Goal: Information Seeking & Learning: Learn about a topic

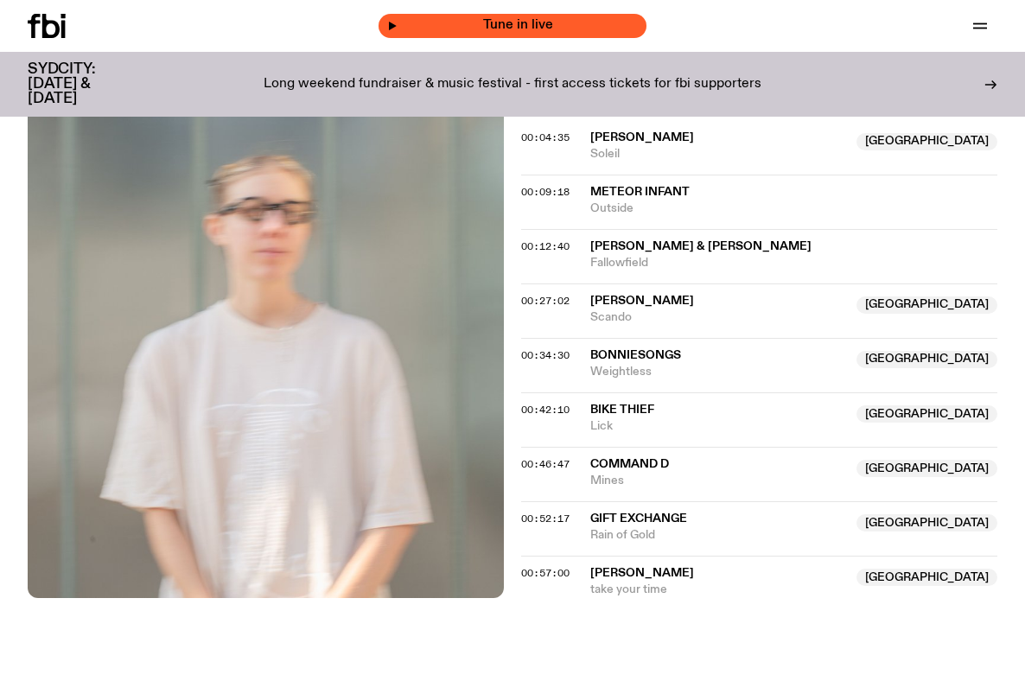
scroll to position [384, 0]
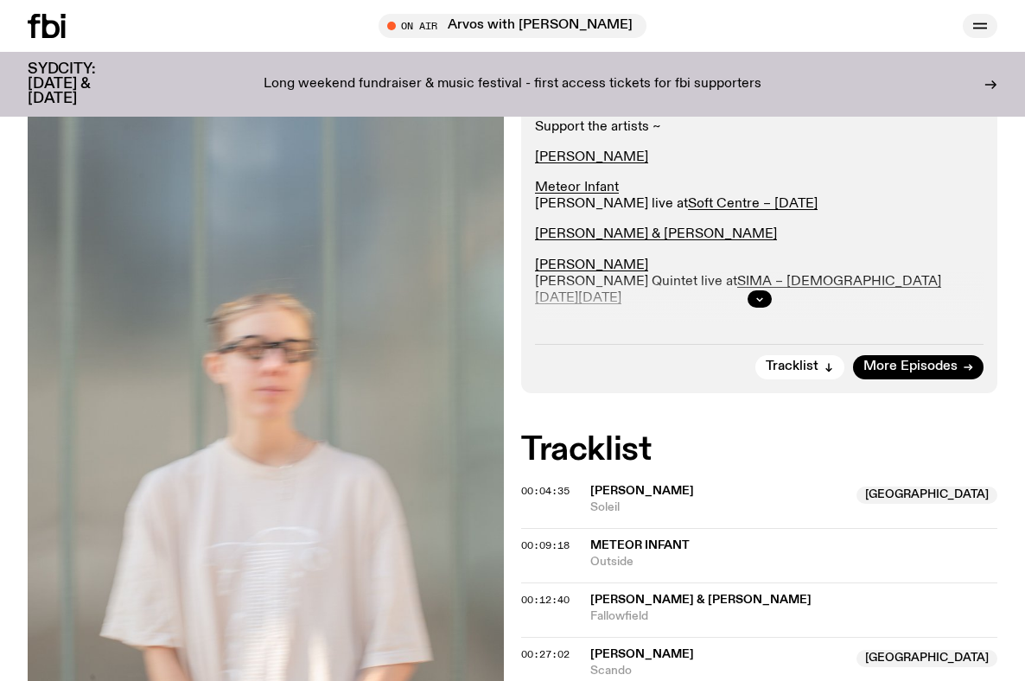
click at [978, 22] on icon "button" at bounding box center [980, 26] width 21 height 21
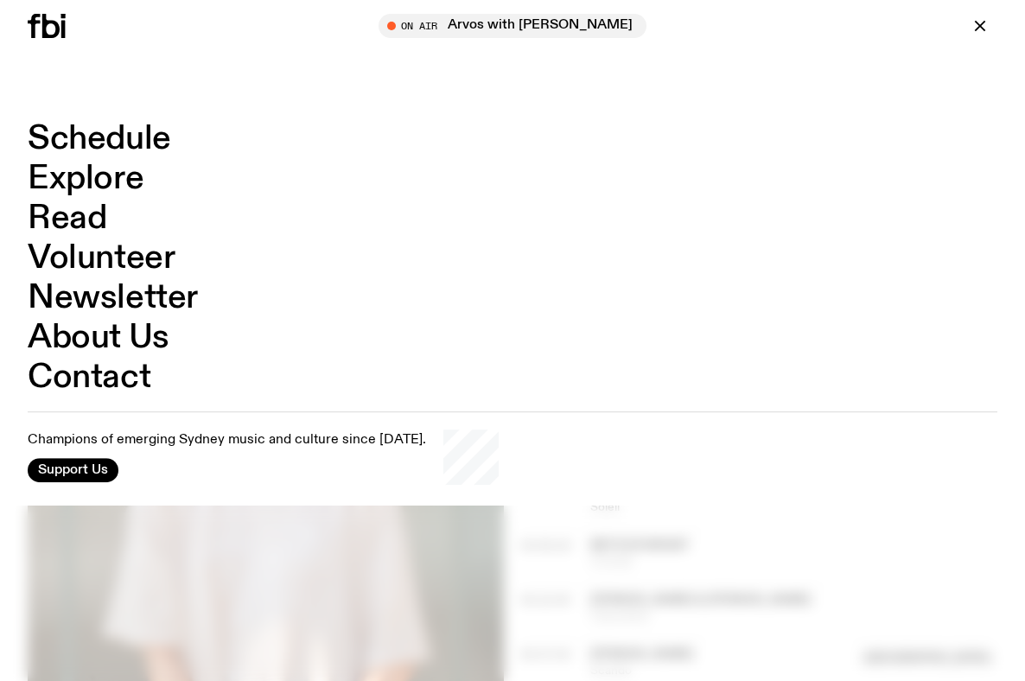
click at [114, 143] on link "Schedule" at bounding box center [99, 139] width 143 height 33
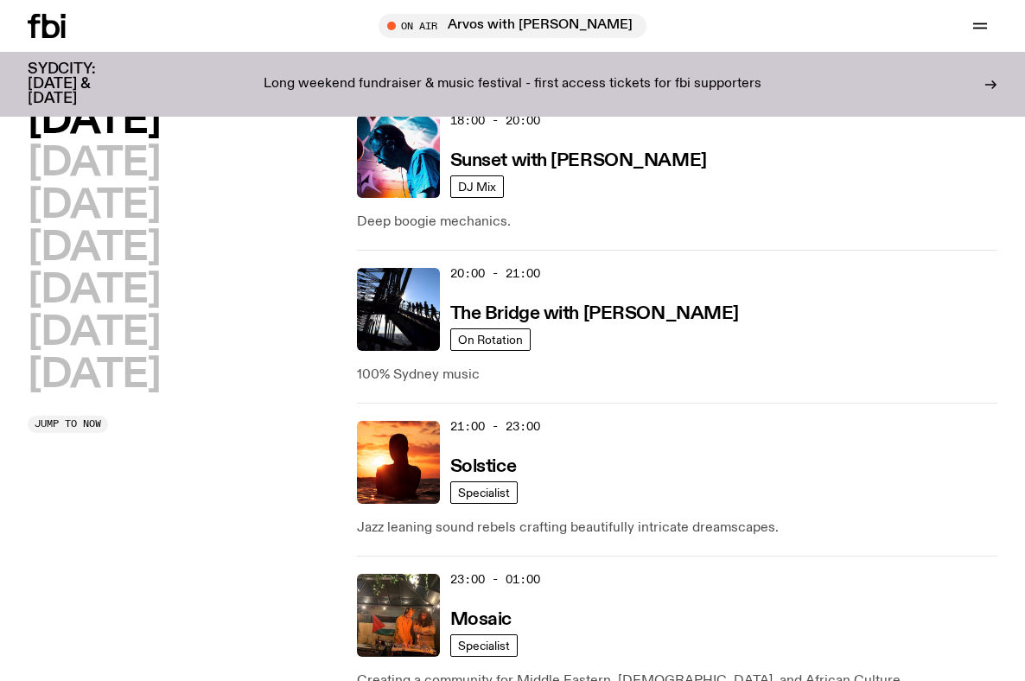
scroll to position [987, 0]
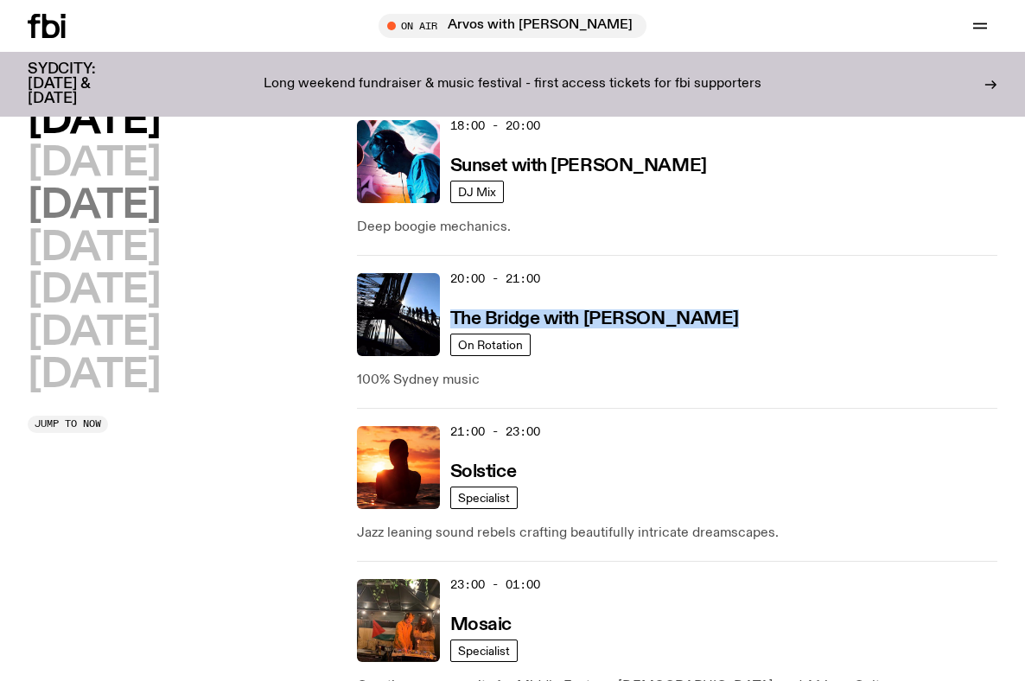
click at [158, 201] on h2 "Wednesday" at bounding box center [94, 206] width 132 height 39
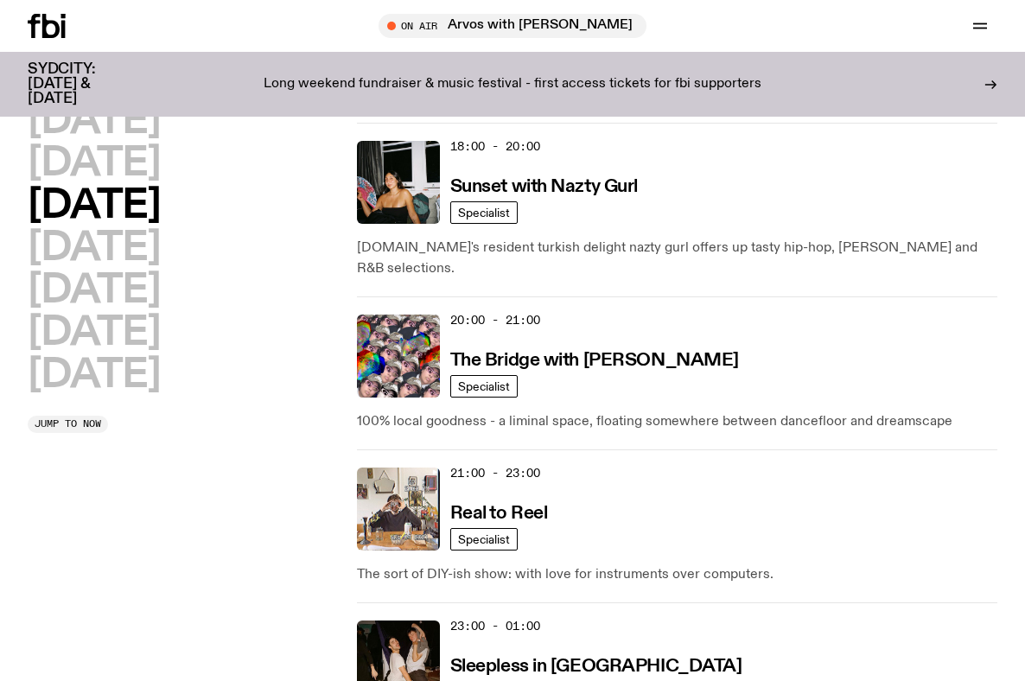
scroll to position [976, 0]
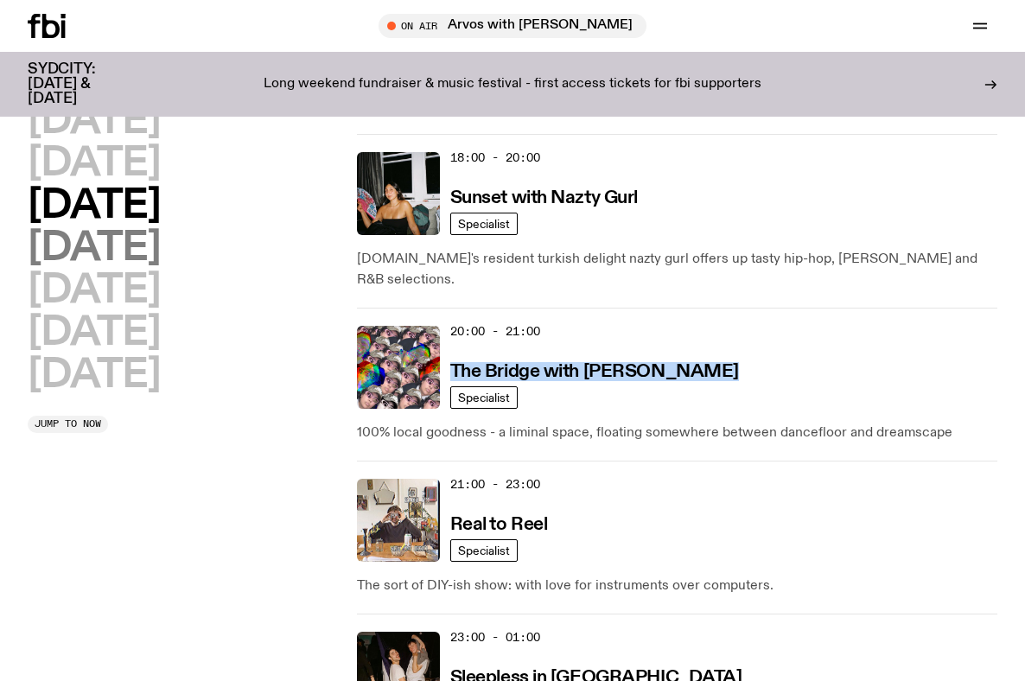
click at [157, 259] on h2 "Thursday" at bounding box center [94, 248] width 132 height 39
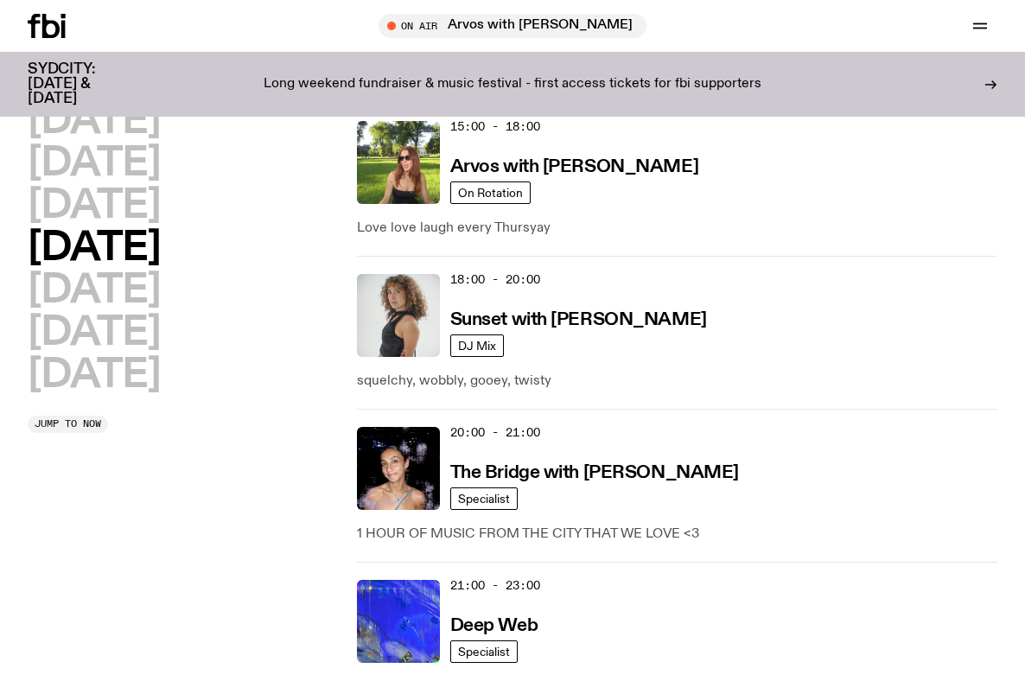
scroll to position [855, 0]
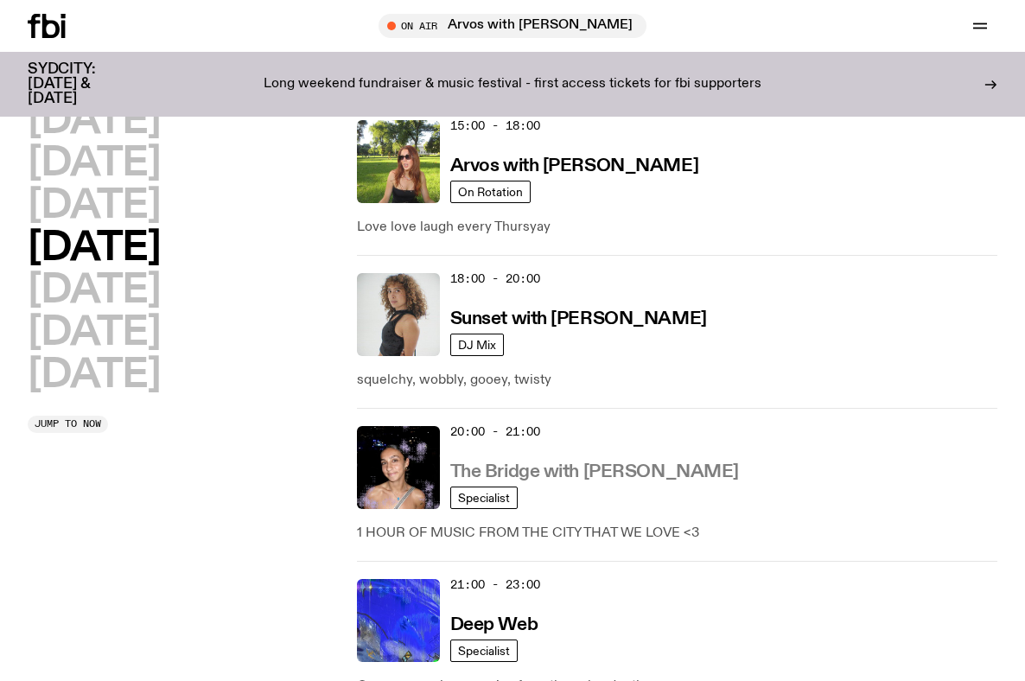
click at [485, 463] on h3 "The Bridge with Kez Finn" at bounding box center [594, 472] width 289 height 18
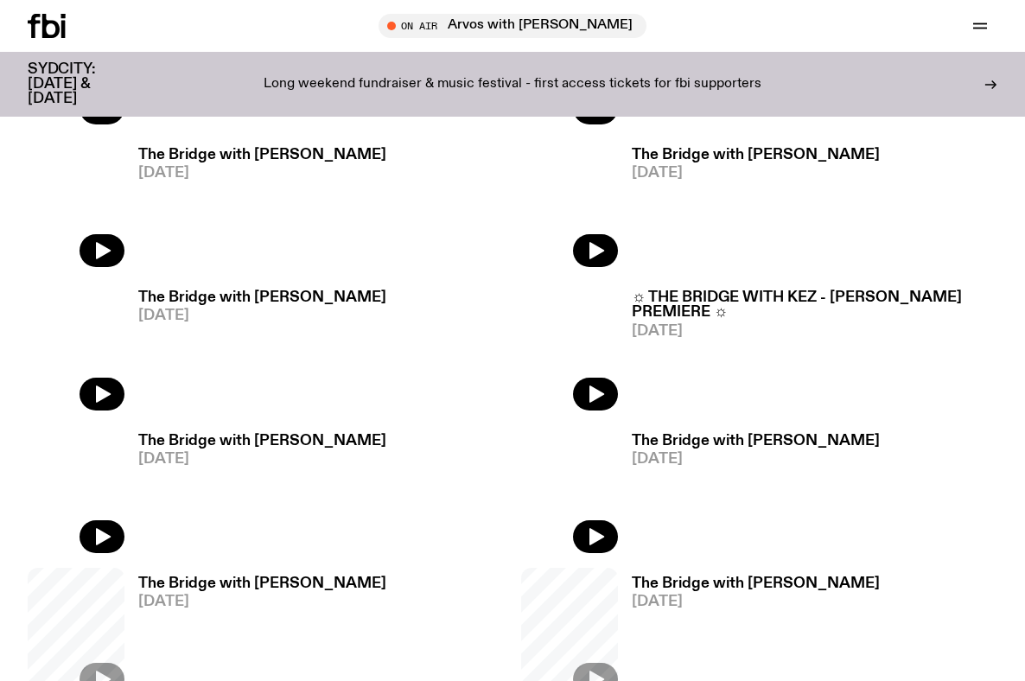
scroll to position [826, 0]
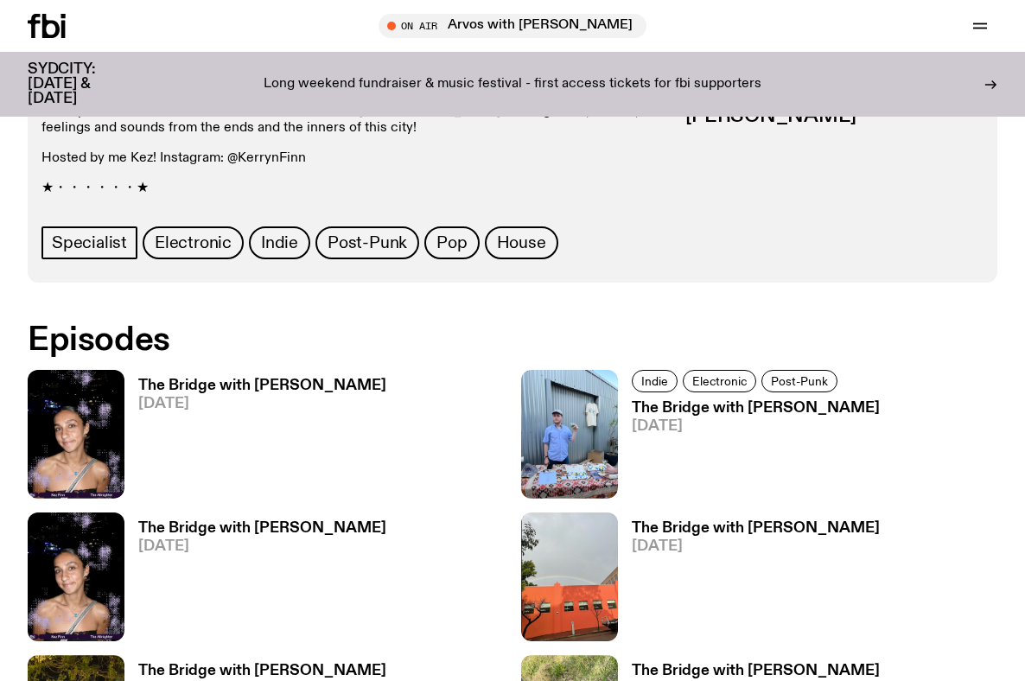
click at [283, 379] on h3 "The Bridge with Kez Finn" at bounding box center [262, 386] width 248 height 15
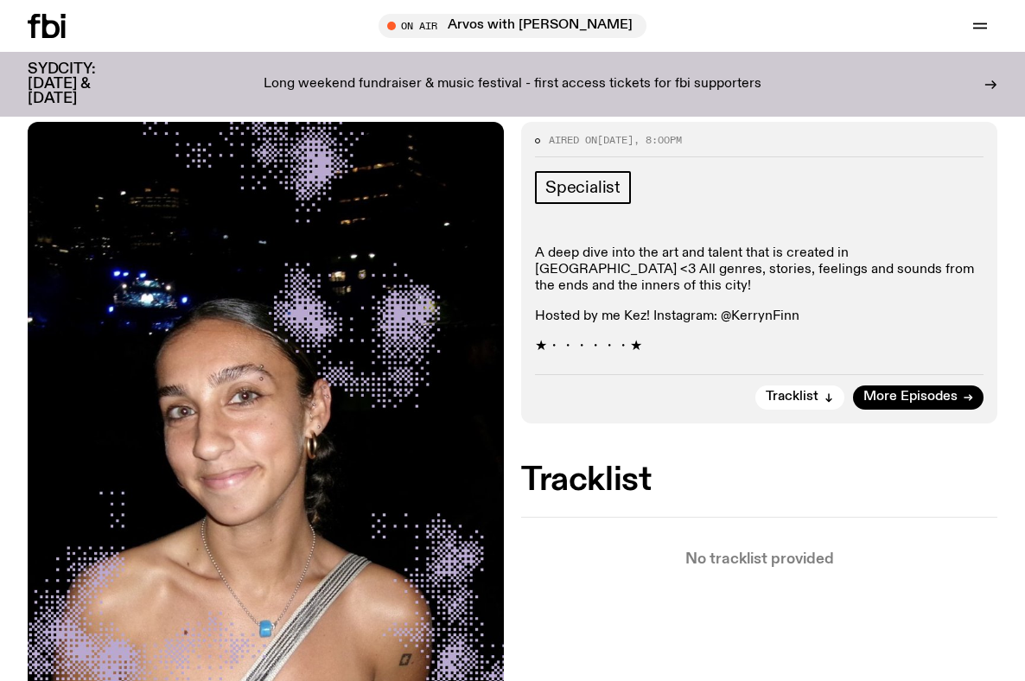
scroll to position [252, 0]
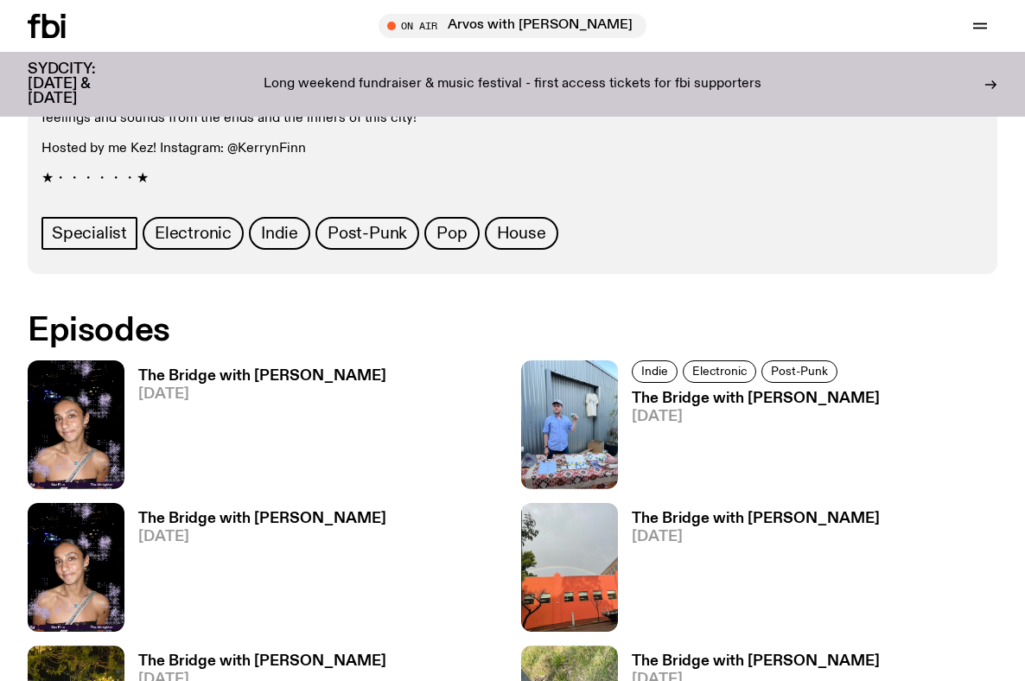
scroll to position [837, 0]
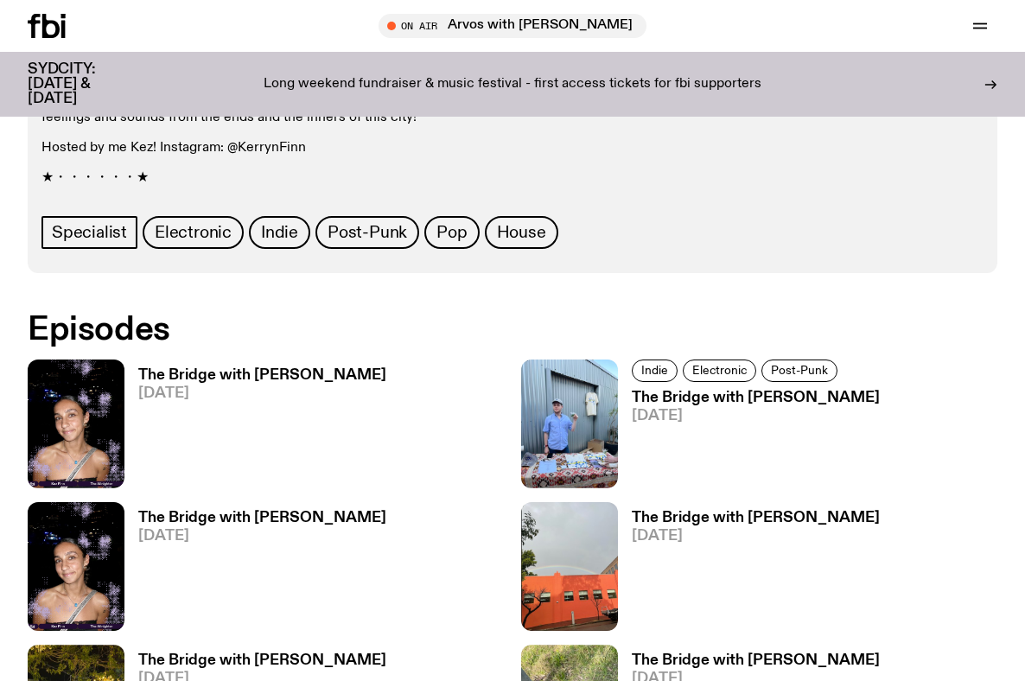
click at [267, 511] on h3 "The Bridge with Kez Finn" at bounding box center [262, 518] width 248 height 15
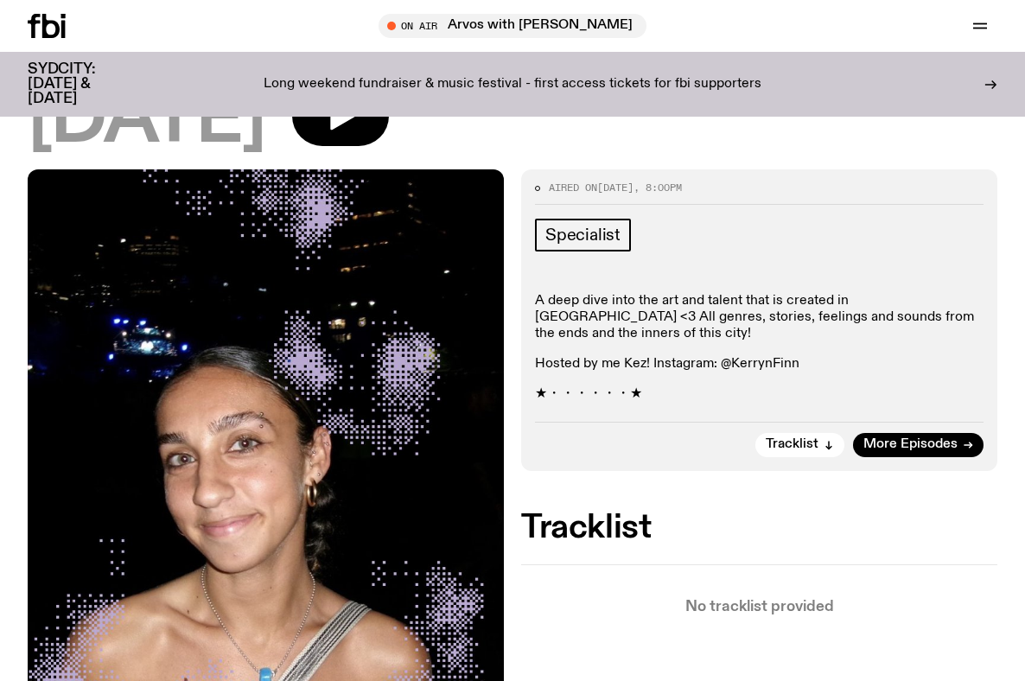
scroll to position [223, 0]
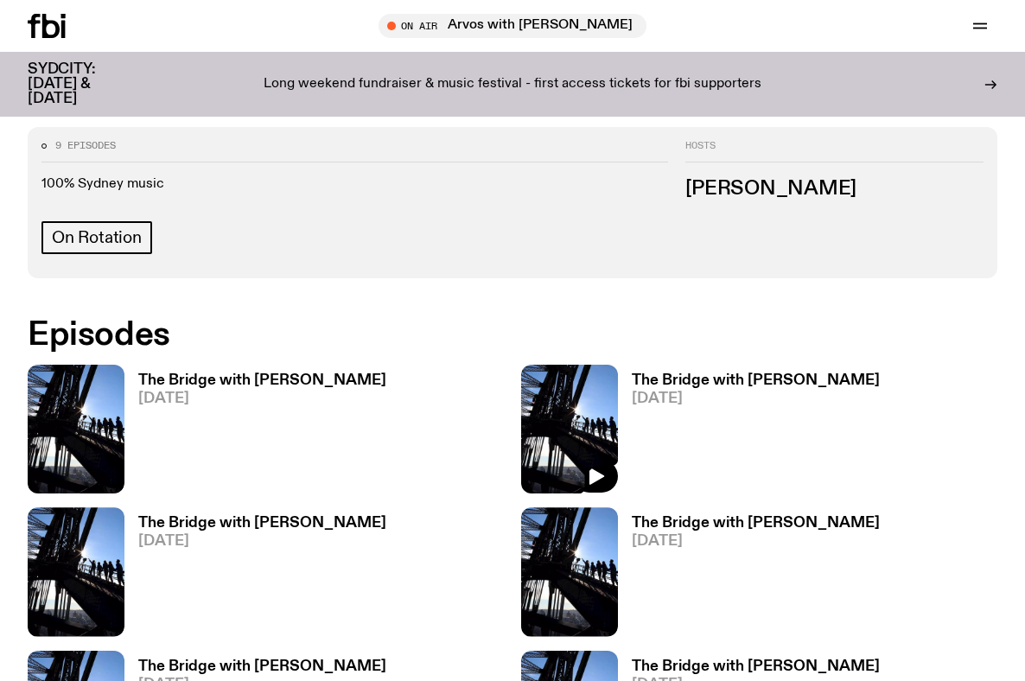
scroll to position [726, 0]
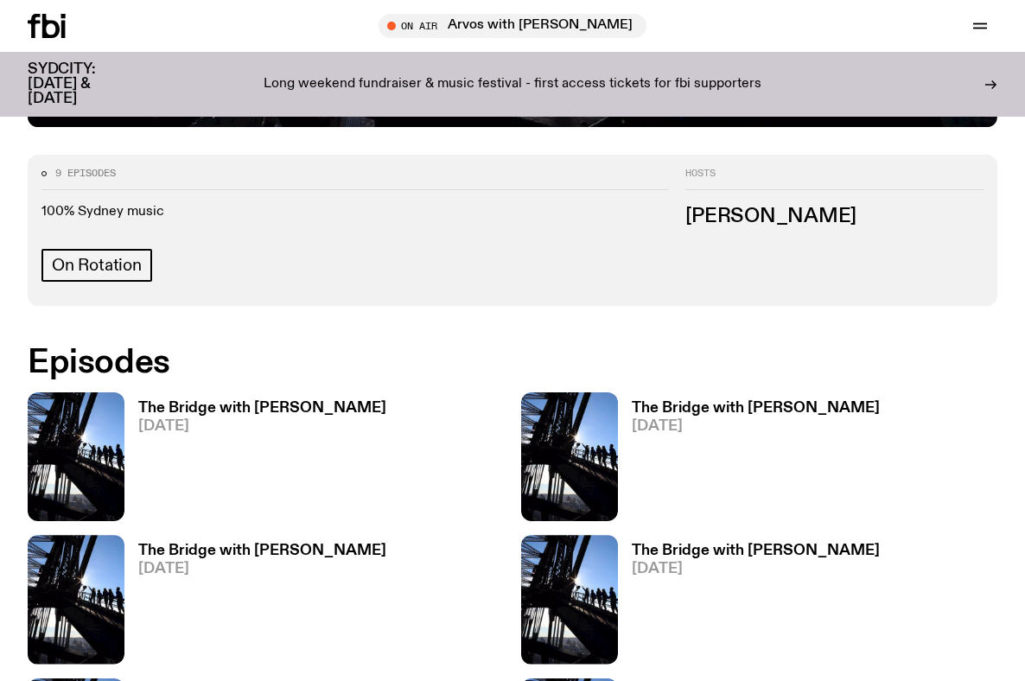
click at [222, 407] on h3 "The Bridge with Amelia Sparke" at bounding box center [262, 408] width 248 height 15
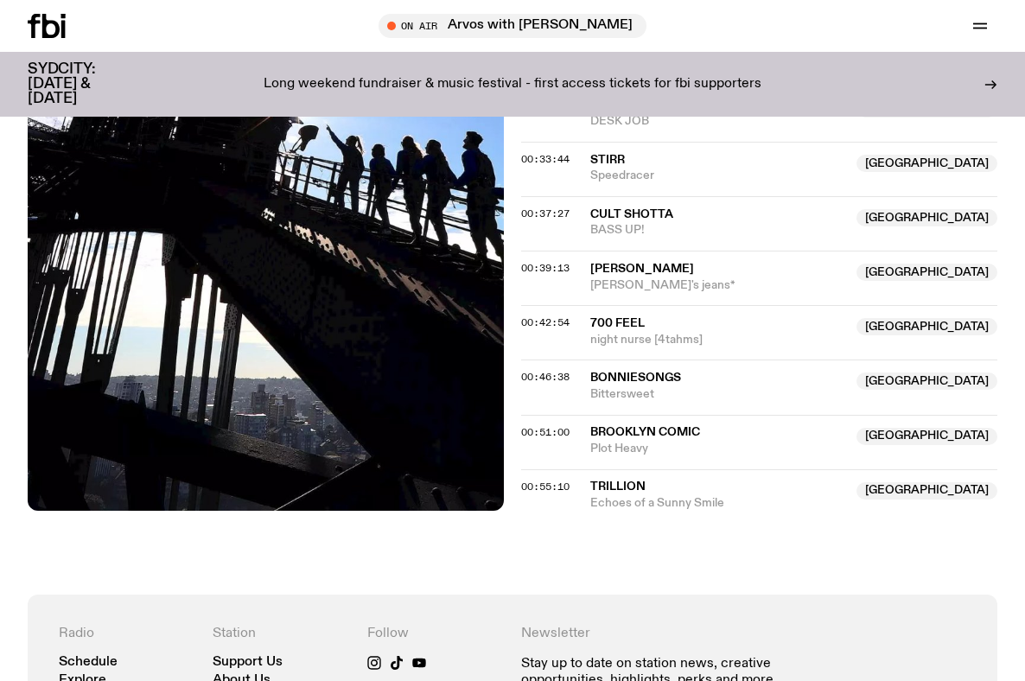
scroll to position [1072, 0]
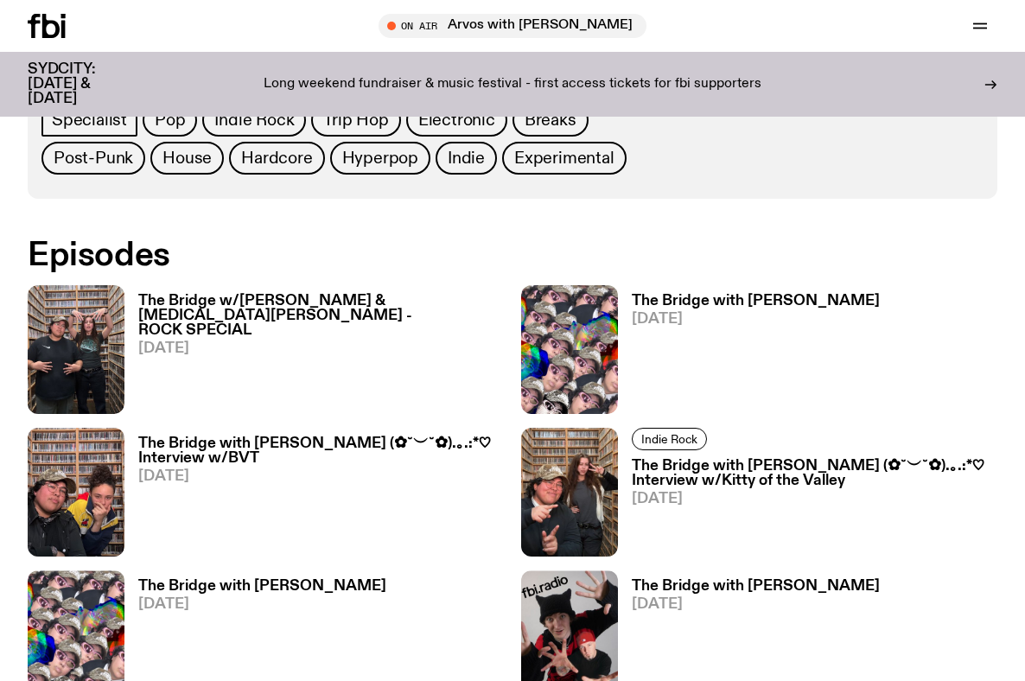
scroll to position [966, 0]
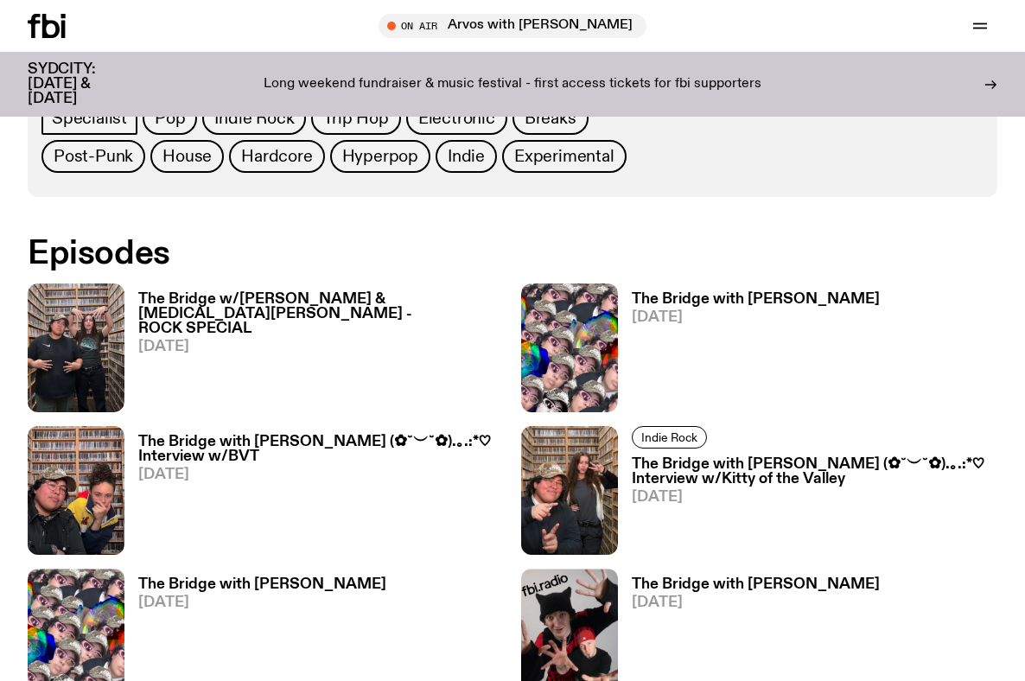
click at [355, 307] on h3 "The Bridge w/[PERSON_NAME] & [MEDICAL_DATA][PERSON_NAME] - ROCK SPECIAL" at bounding box center [321, 314] width 366 height 44
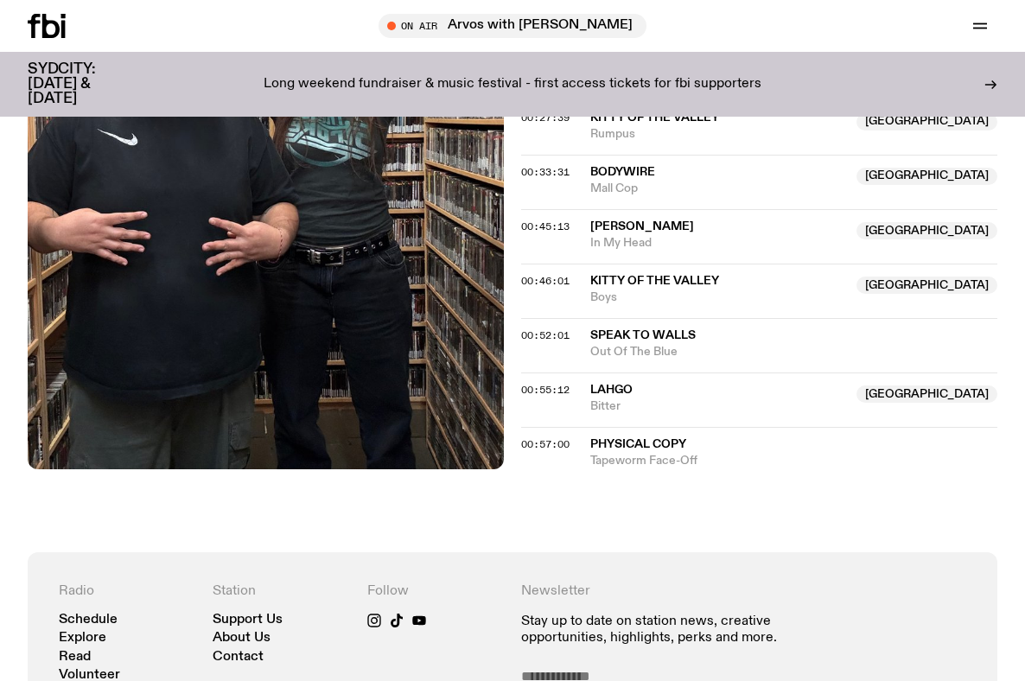
scroll to position [1284, 0]
